Goal: Information Seeking & Learning: Learn about a topic

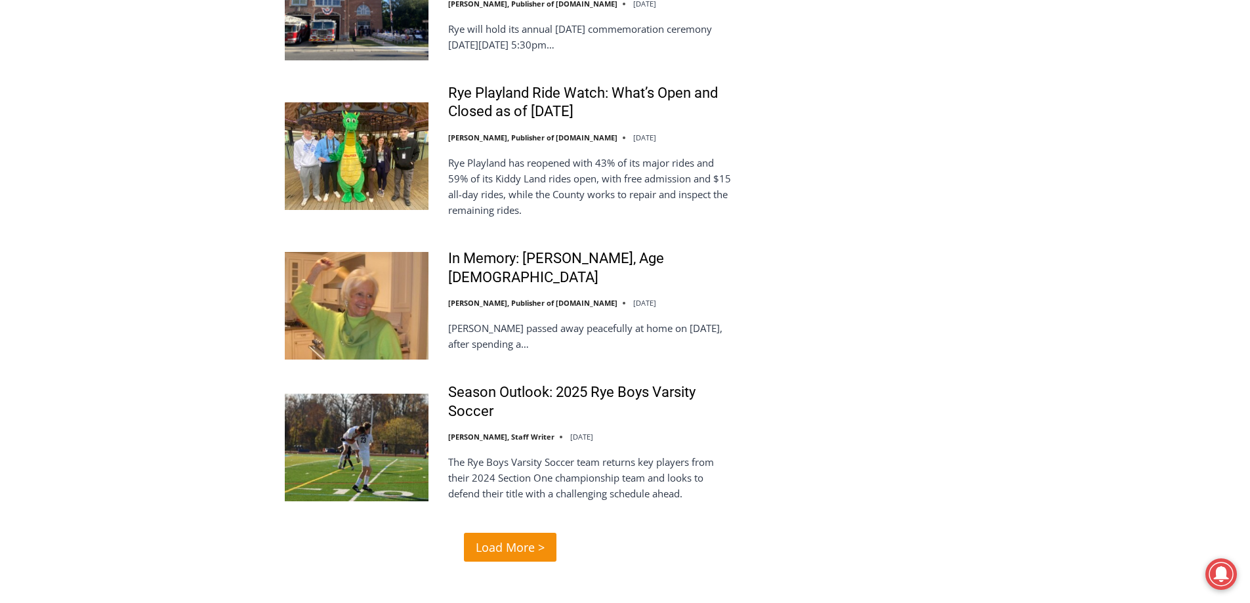
scroll to position [2624, 0]
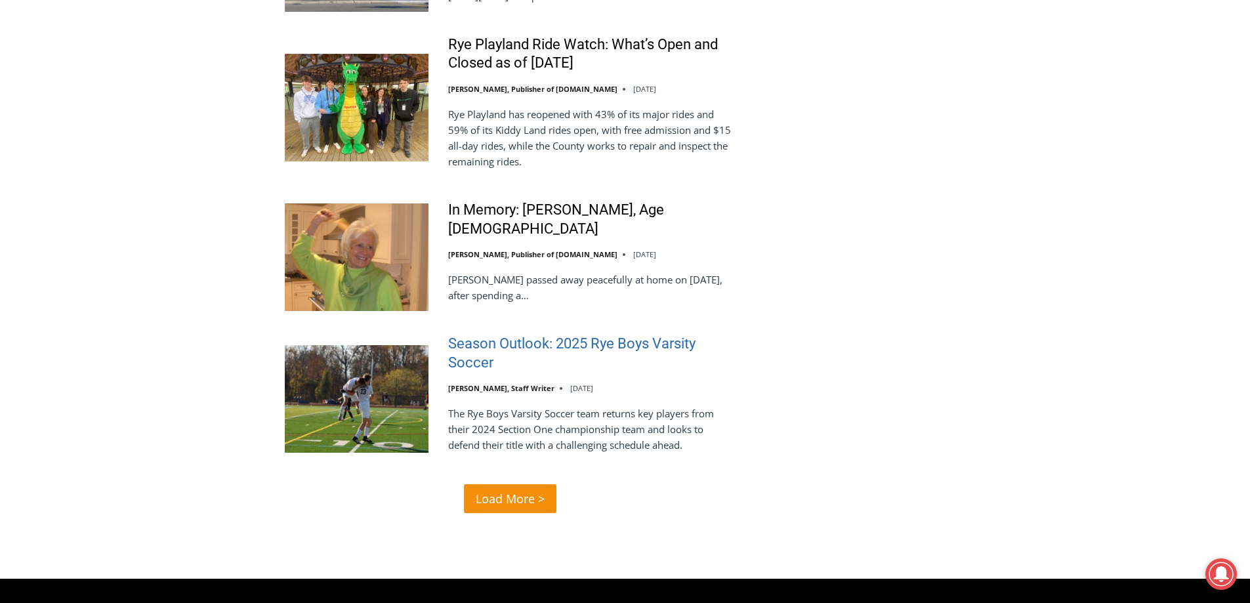
click at [493, 335] on link "Season Outlook: 2025 Rye Boys Varsity Soccer" at bounding box center [592, 353] width 288 height 37
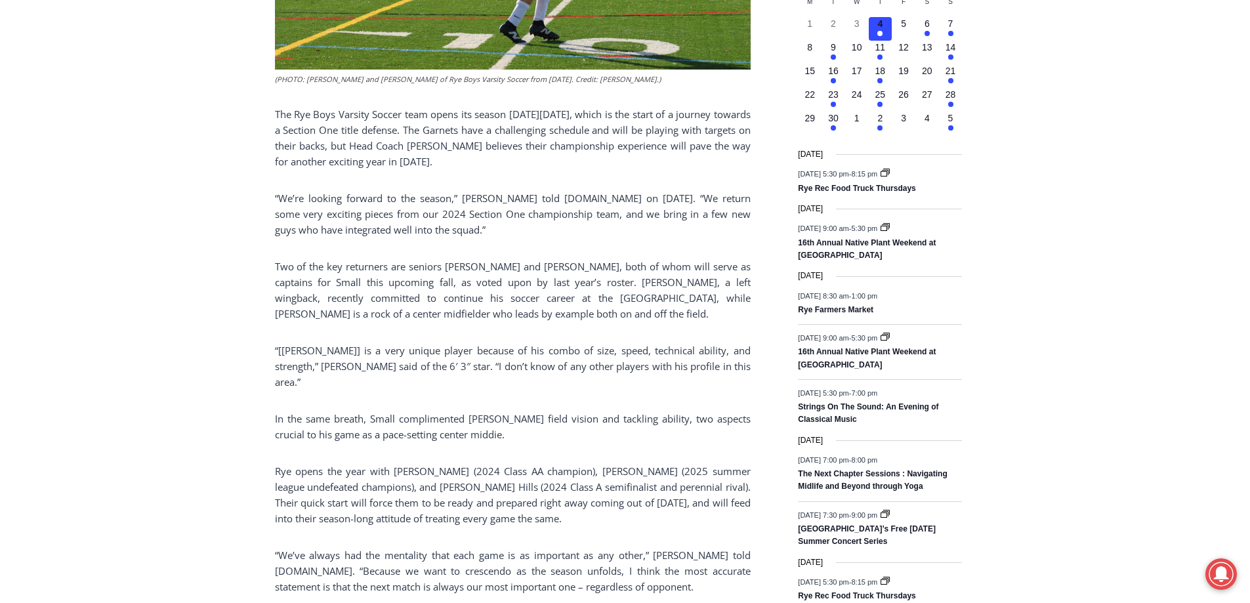
scroll to position [918, 0]
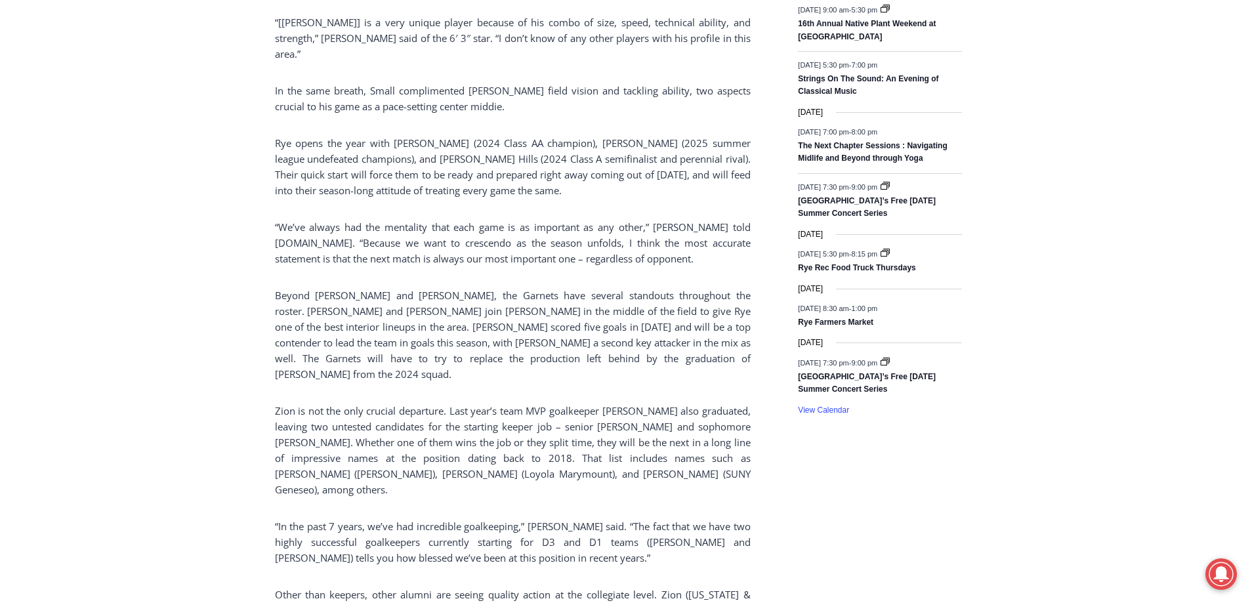
click at [157, 137] on div "Home > Sports > Sports Game Story > Boys Varsity Soccer > Season Outlook: 2025 …" at bounding box center [625, 428] width 1250 height 2341
click at [169, 260] on div "Home > Sports > Sports Game Story > Boys Varsity Soccer > Season Outlook: 2025 …" at bounding box center [625, 428] width 1250 height 2341
click at [118, 333] on div "Home > Sports > Sports Game Story > Boys Varsity Soccer > Season Outlook: 2025 …" at bounding box center [625, 428] width 1250 height 2341
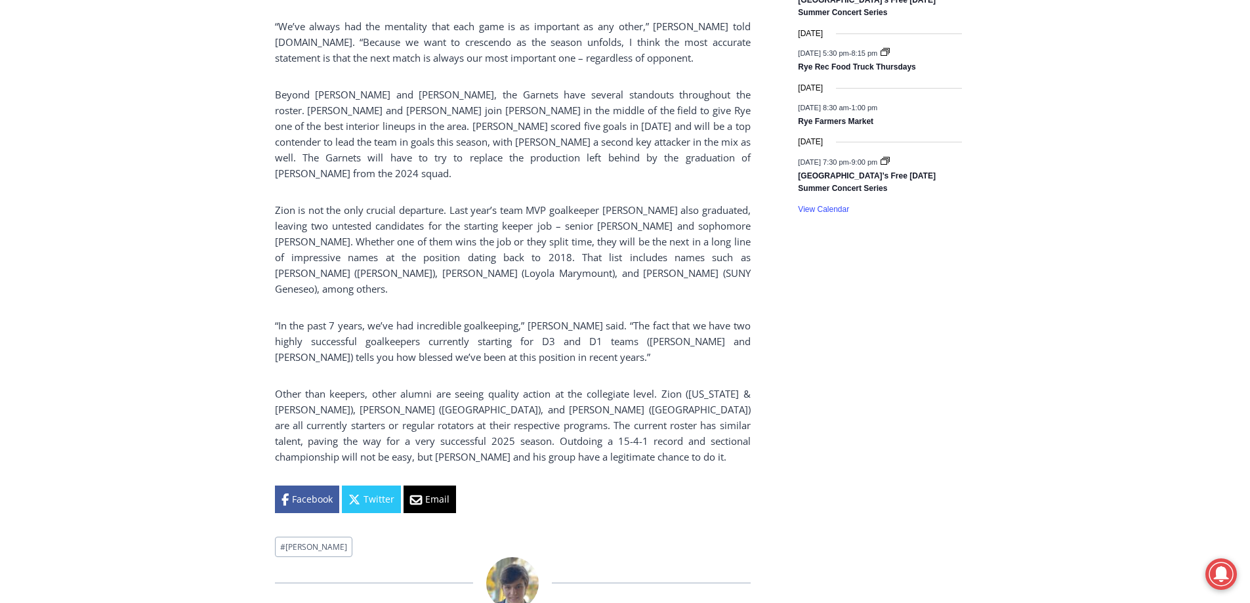
scroll to position [1181, 0]
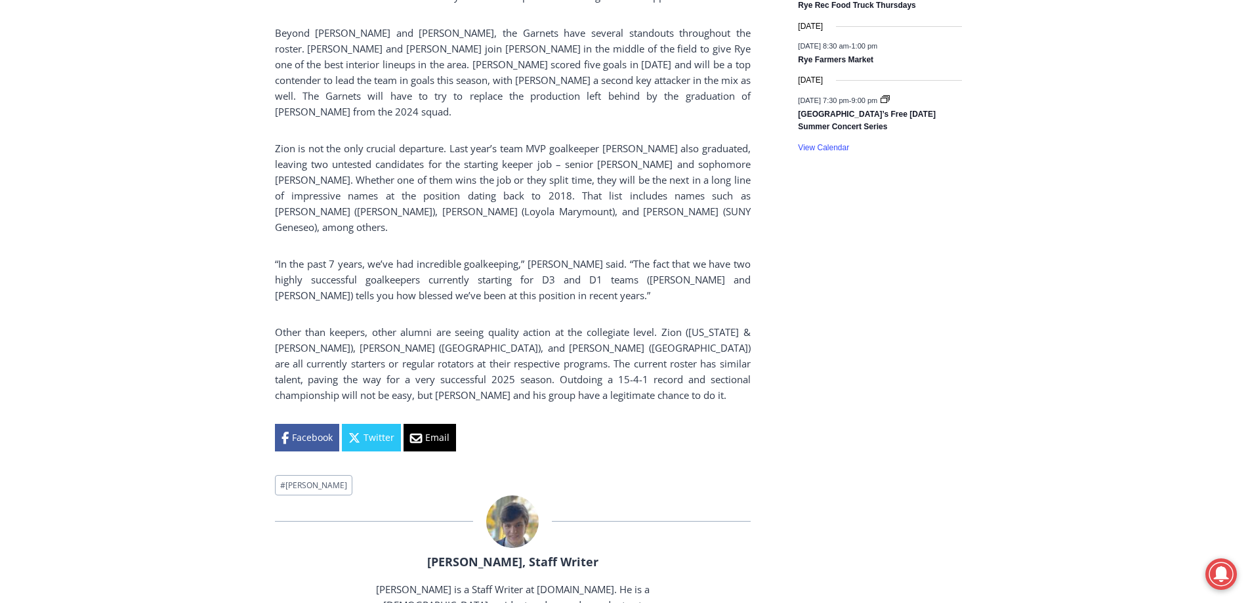
click at [119, 203] on div "Home > Sports > Sports Game Story > Boys Varsity Soccer > Season Outlook: 2025 …" at bounding box center [625, 166] width 1250 height 2341
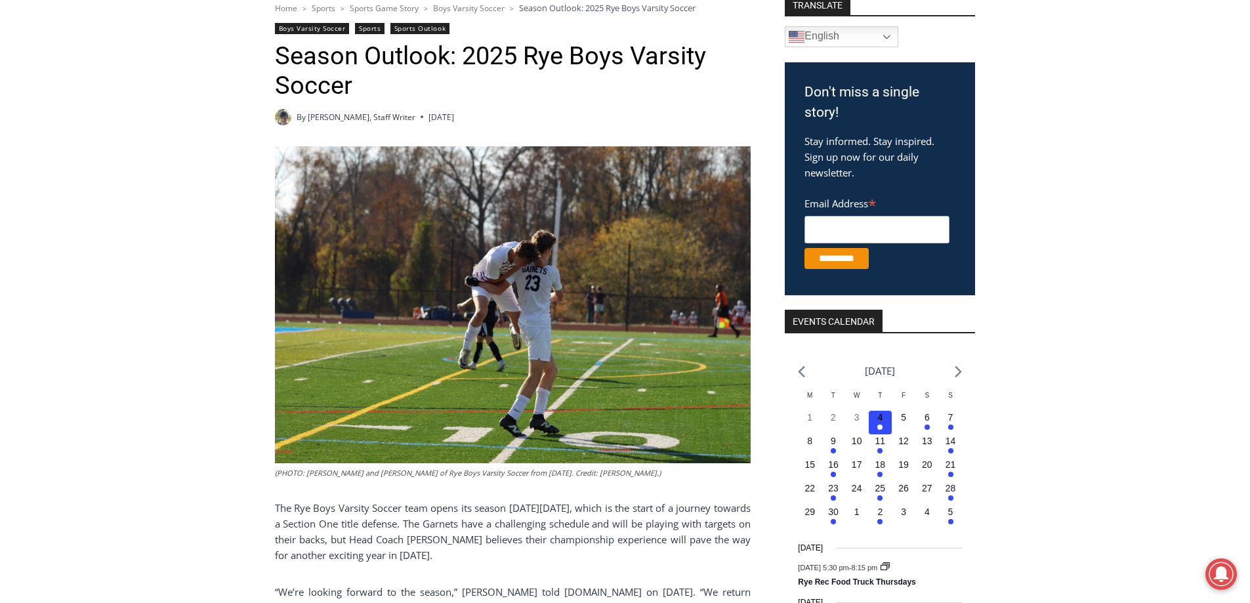
scroll to position [66, 0]
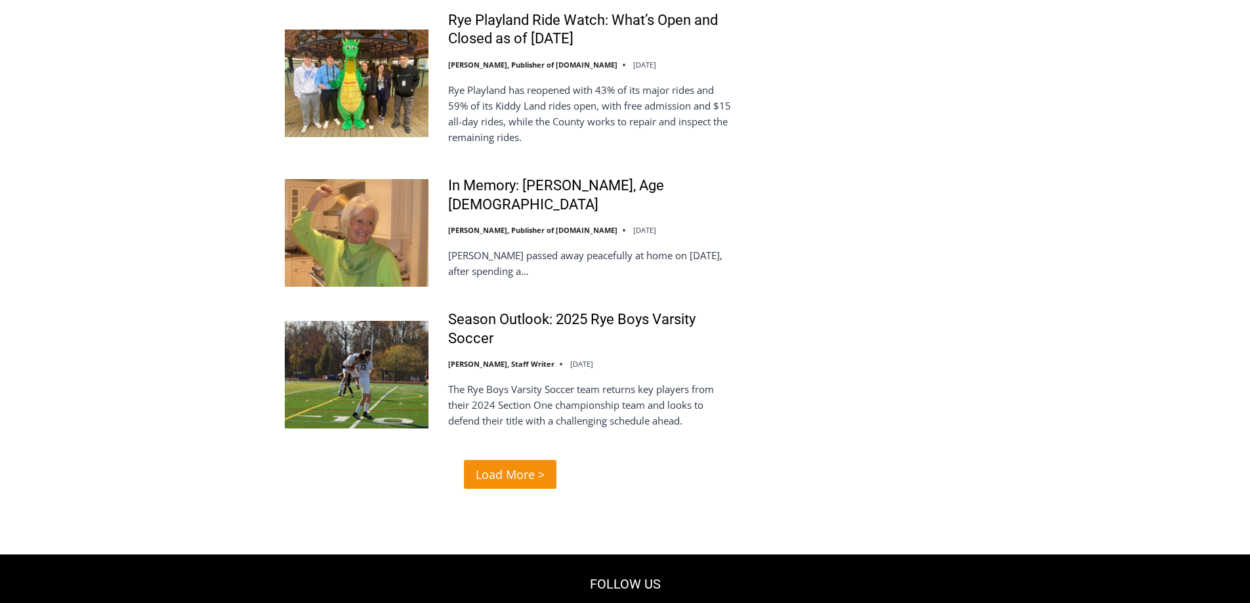
scroll to position [2689, 0]
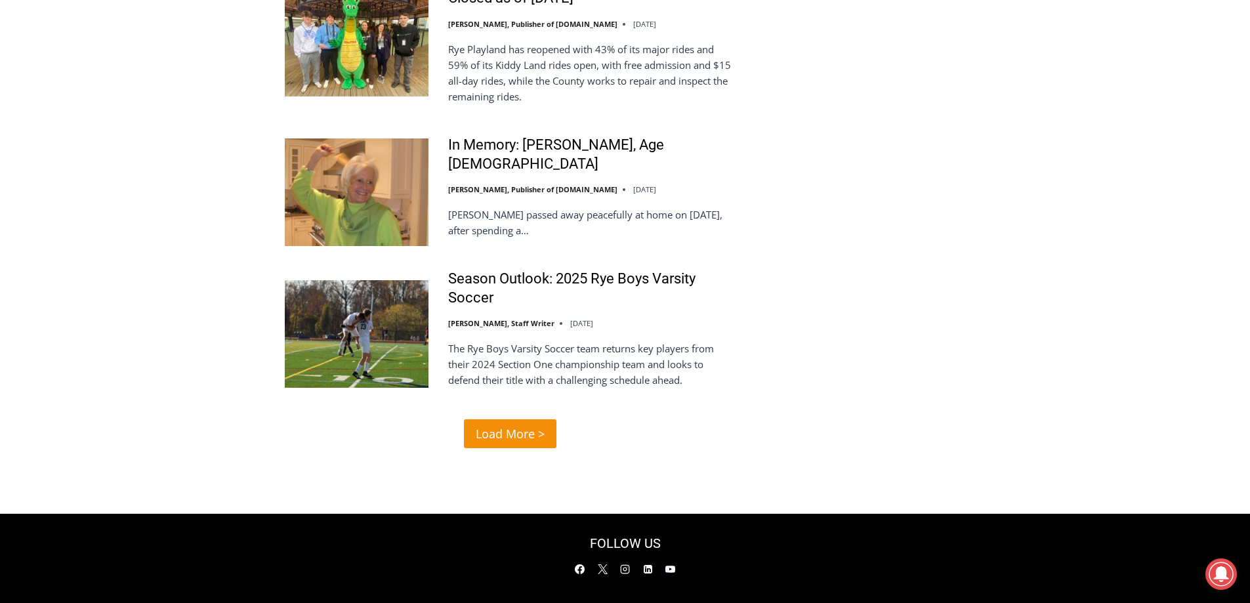
click at [537, 424] on span "Load More >" at bounding box center [510, 433] width 69 height 19
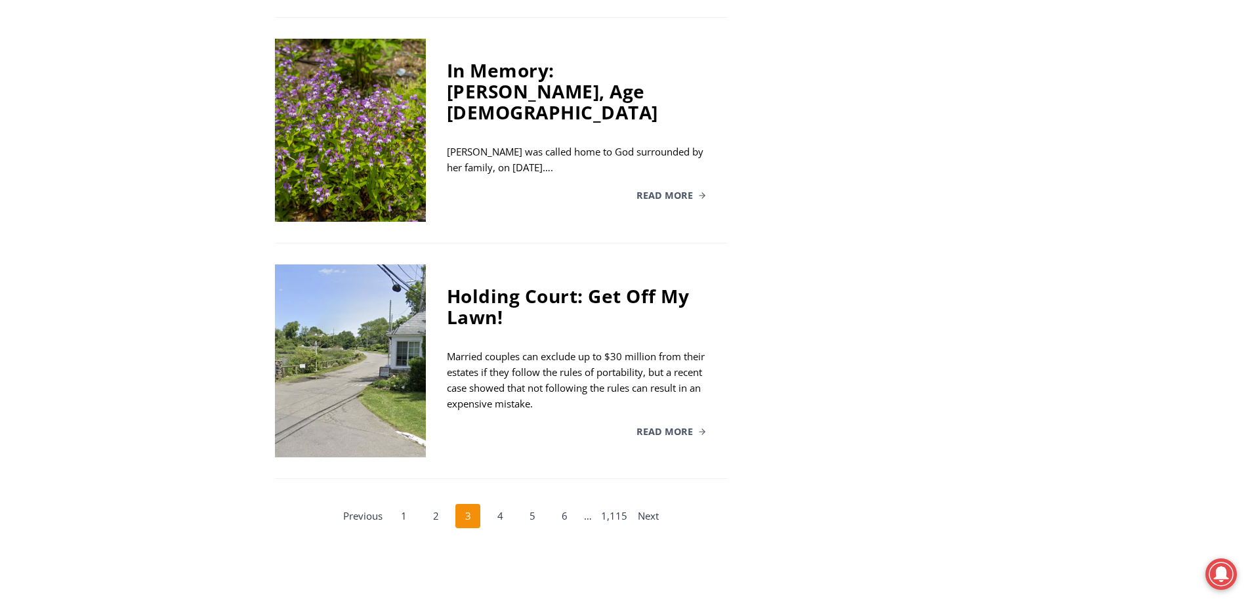
scroll to position [2230, 0]
